Goal: Task Accomplishment & Management: Use online tool/utility

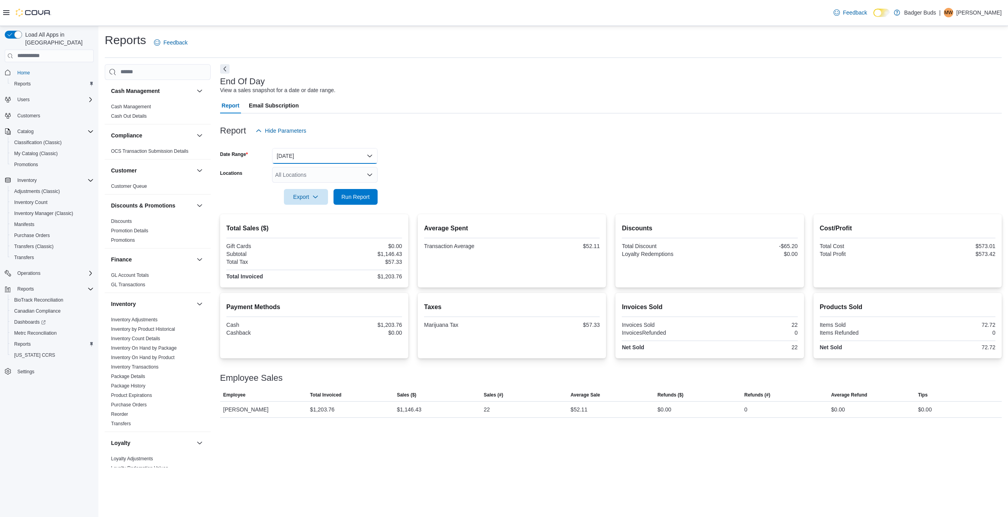
click at [364, 153] on button "Today" at bounding box center [325, 156] width 106 height 16
click at [291, 202] on span "Yesterday" at bounding box center [330, 202] width 90 height 9
click at [347, 195] on span "Run Report" at bounding box center [355, 197] width 28 height 8
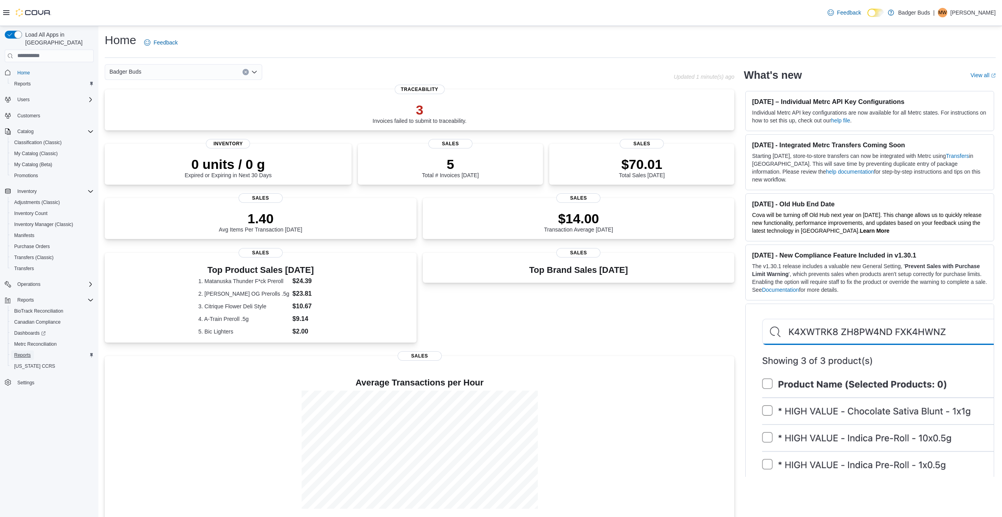
click at [24, 352] on span "Reports" at bounding box center [22, 355] width 17 height 6
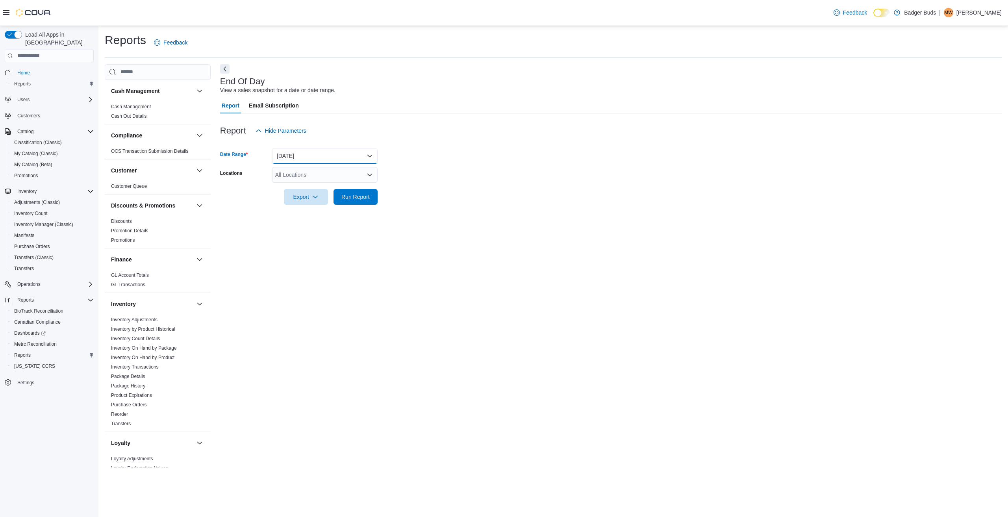
click at [368, 153] on button "Today" at bounding box center [325, 156] width 106 height 16
click at [292, 200] on span "Yesterday" at bounding box center [330, 202] width 90 height 9
click at [359, 193] on span "Run Report" at bounding box center [355, 197] width 28 height 8
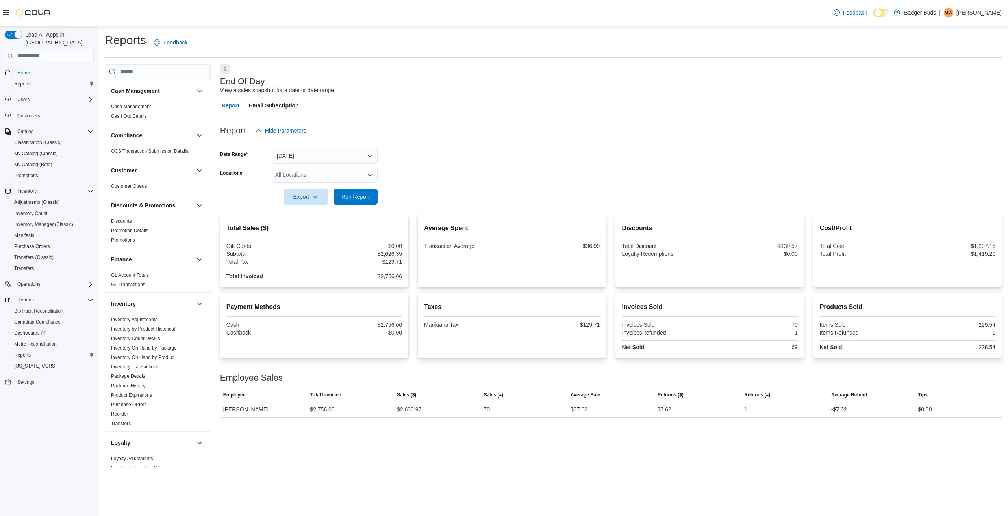
click at [160, 30] on div "Reports Feedback Cash Management Cash Management Cash Out Details Compliance OC…" at bounding box center [553, 249] width 910 height 447
